Goal: Information Seeking & Learning: Learn about a topic

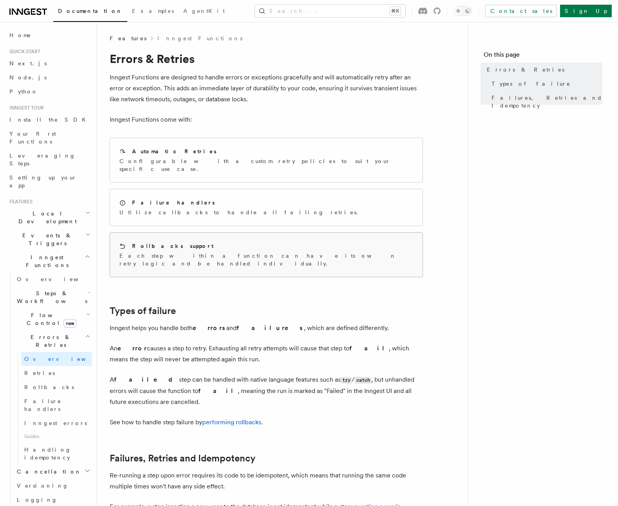
click at [178, 242] on div "Rollbacks support" at bounding box center [266, 246] width 294 height 8
click at [175, 199] on div "Failure handlers" at bounding box center [240, 203] width 243 height 8
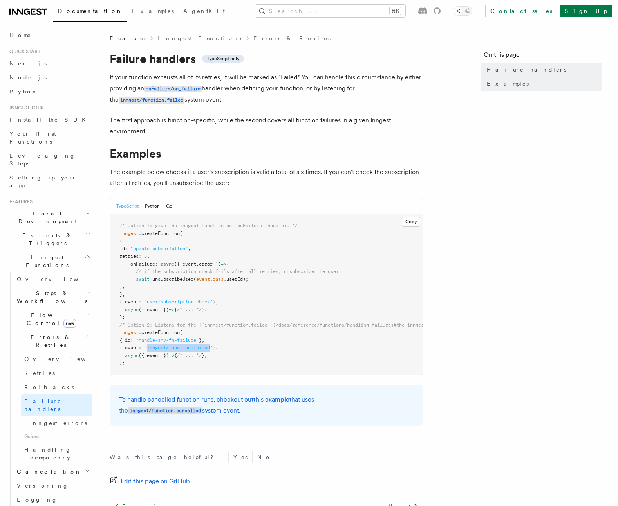
drag, startPoint x: 217, startPoint y: 349, endPoint x: 154, endPoint y: 349, distance: 63.4
click at [154, 349] on span ""inngest/function.failed"" at bounding box center [178, 347] width 68 height 5
drag, startPoint x: 344, startPoint y: 273, endPoint x: 144, endPoint y: 275, distance: 200.0
click at [144, 275] on pre "/* Option 1: give the inngest function an `onFailure` handler. */ inngest .crea…" at bounding box center [266, 294] width 312 height 161
